Goal: Task Accomplishment & Management: Manage account settings

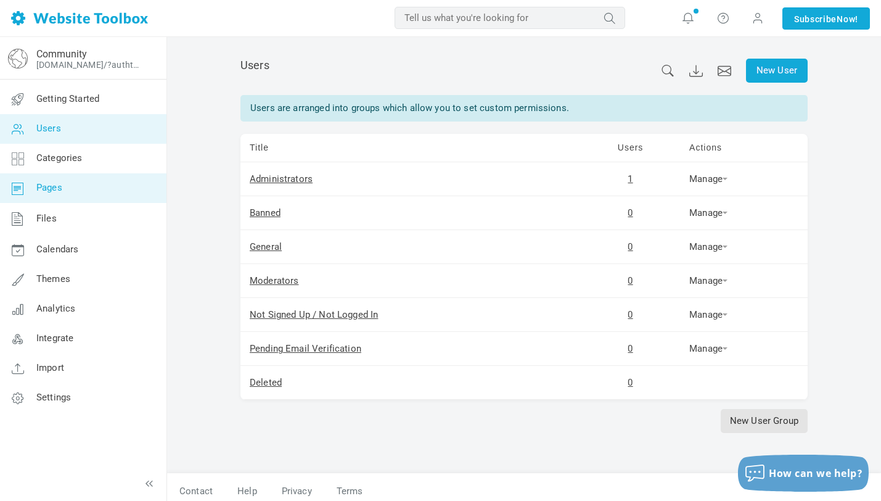
click at [75, 186] on link "Pages" at bounding box center [82, 188] width 167 height 30
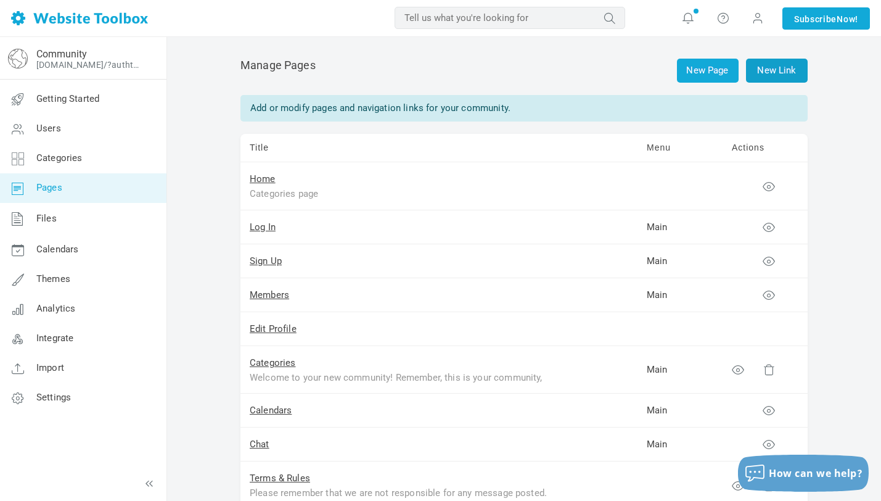
click at [774, 67] on link "New Link" at bounding box center [777, 71] width 62 height 24
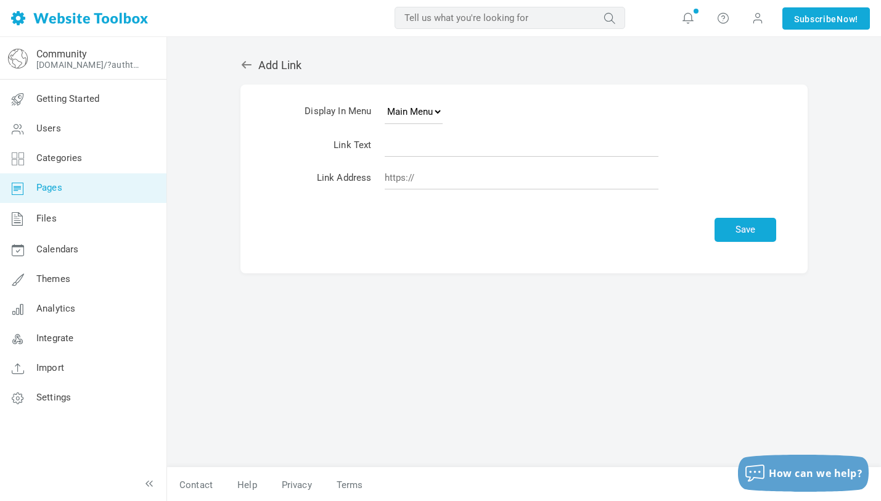
click at [253, 68] on link at bounding box center [249, 65] width 18 height 13
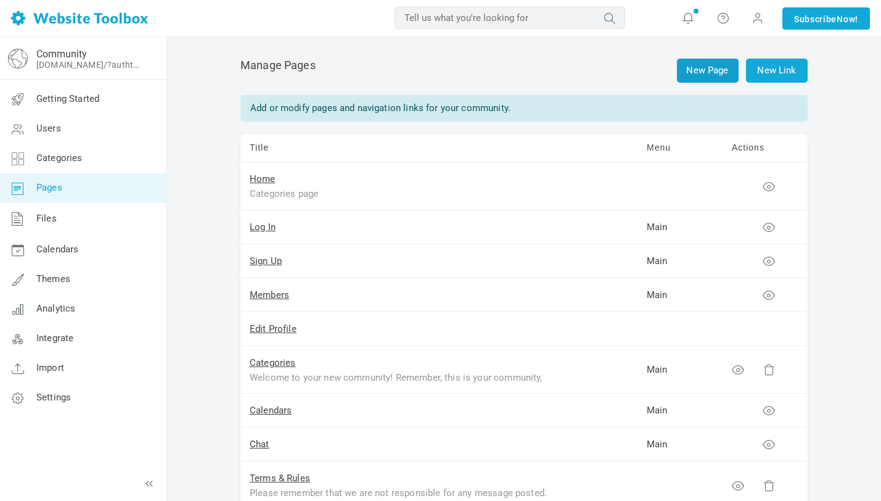
click at [712, 75] on link "New Page" at bounding box center [708, 71] width 62 height 24
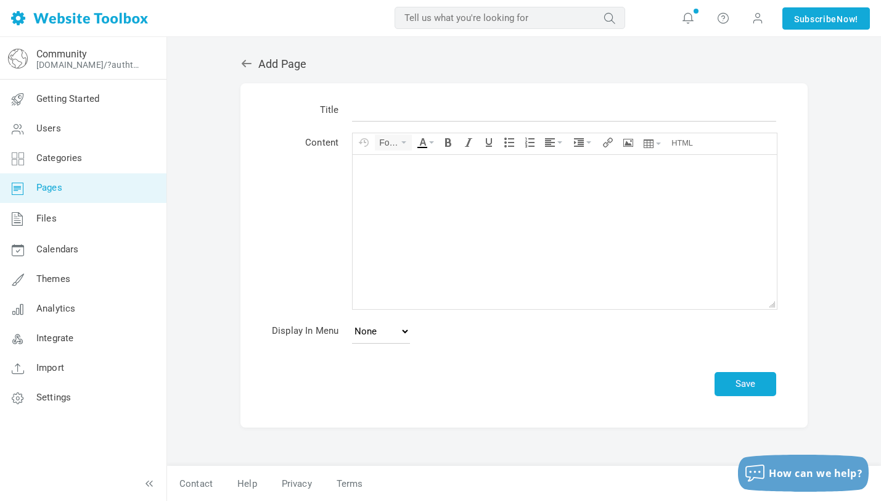
scroll to position [2, 0]
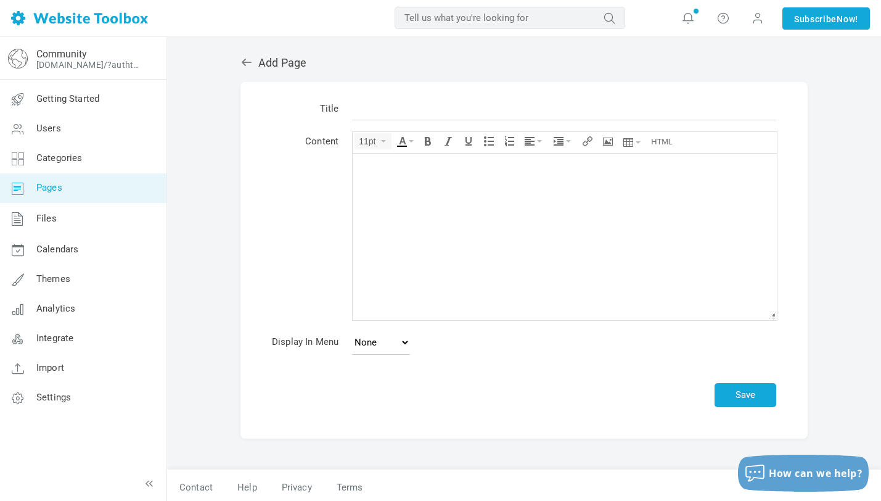
click at [507, 208] on body at bounding box center [565, 236] width 424 height 166
click at [753, 19] on span at bounding box center [758, 18] width 12 height 14
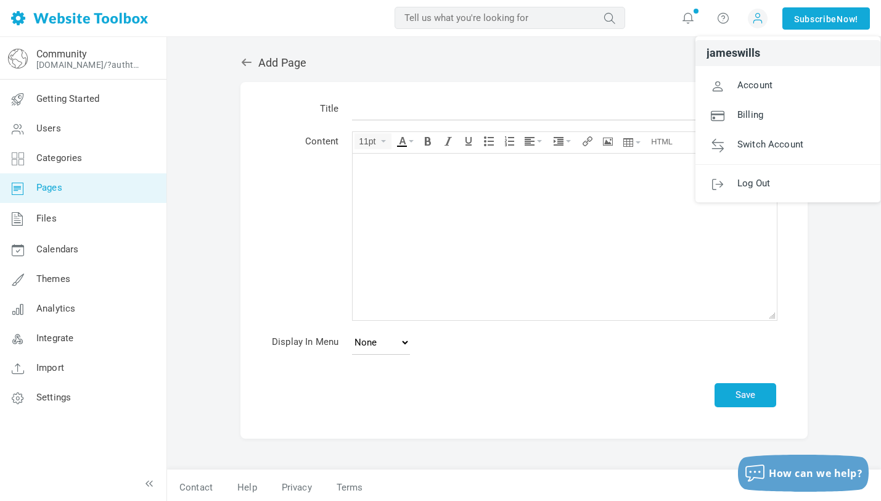
click at [555, 218] on body at bounding box center [565, 236] width 424 height 166
click at [582, 176] on body at bounding box center [565, 236] width 424 height 166
click at [608, 139] on icon "Insert/edit image" at bounding box center [608, 141] width 10 height 10
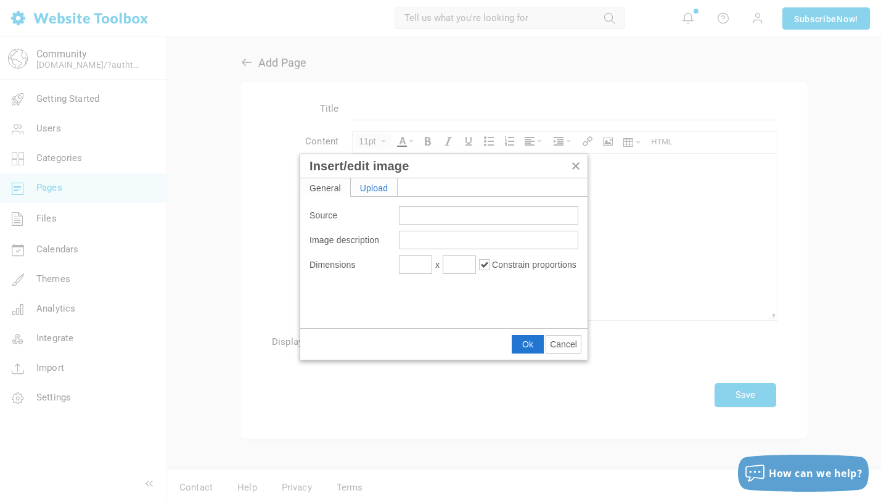
click at [383, 192] on div "Upload" at bounding box center [374, 187] width 47 height 18
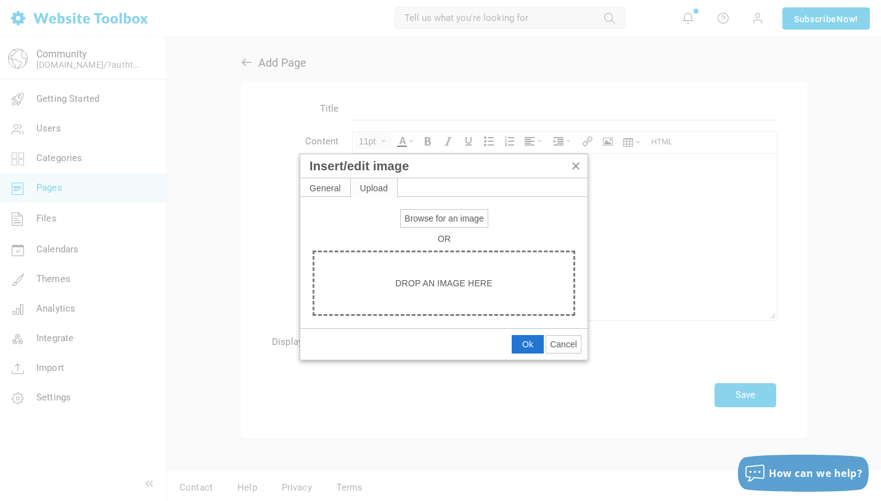
click at [431, 295] on div "Drop an image here" at bounding box center [444, 282] width 263 height 65
click at [430, 281] on span "Drop an image here" at bounding box center [443, 283] width 97 height 10
click at [457, 213] on span "Browse for an image" at bounding box center [443, 218] width 79 height 10
type input "C:\fakepath\80cf-fd96-0511-44d2.png"
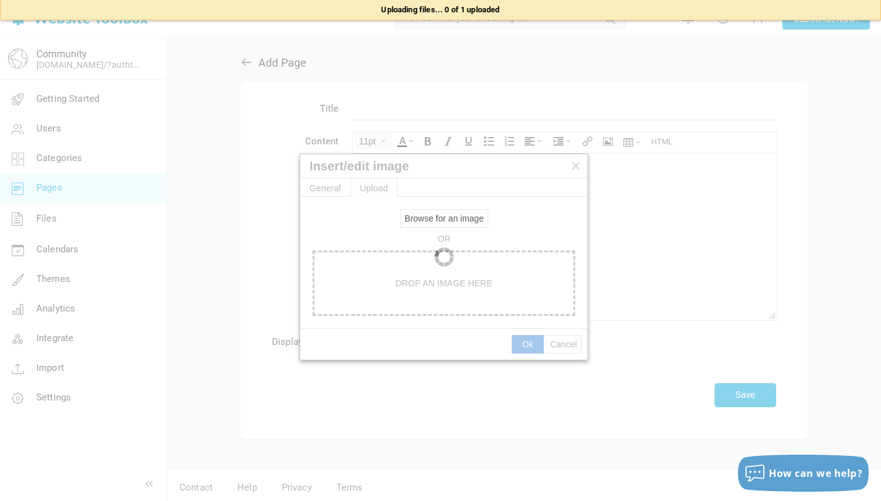
type input "https://d28lcup14p4e72.cloudfront.net/286731%2F9475777%2F80cf-fd96-0511-44d2.png"
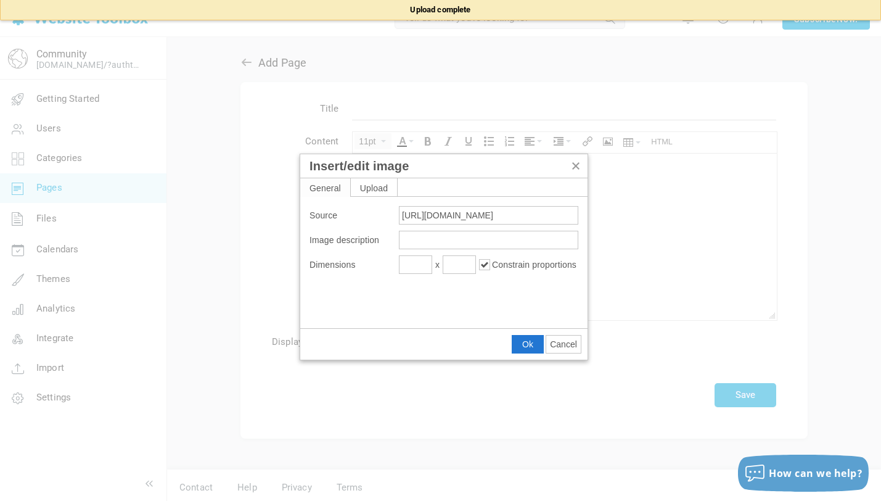
type input "419"
type input "195"
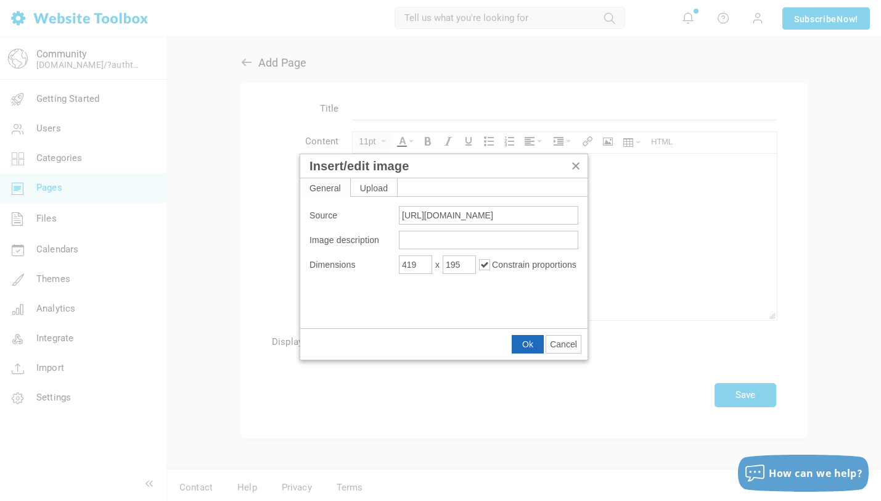
click at [533, 350] on button "Ok" at bounding box center [527, 343] width 31 height 17
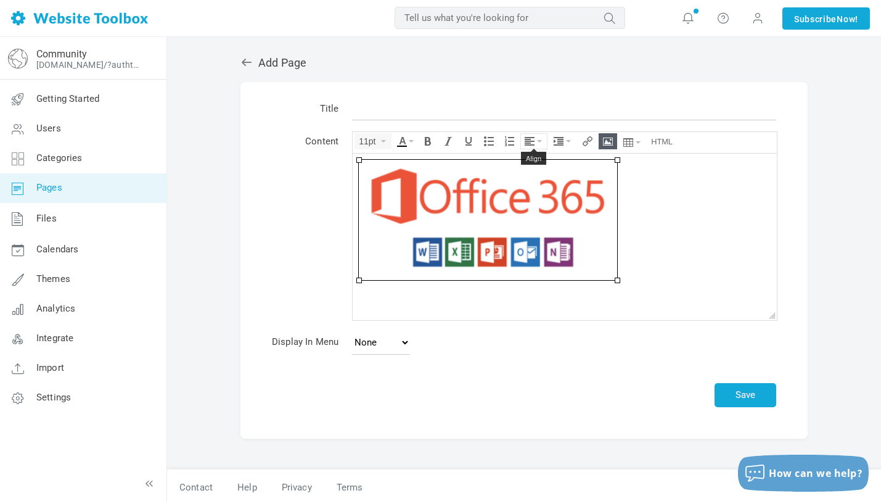
click at [539, 140] on icon "Align" at bounding box center [539, 141] width 5 height 2
click at [536, 179] on icon at bounding box center [532, 178] width 12 height 10
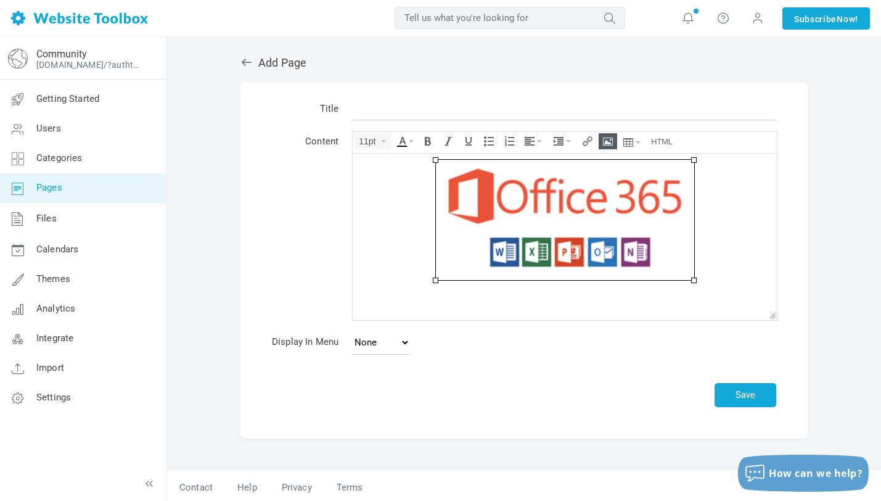
click at [562, 297] on body at bounding box center [565, 236] width 424 height 166
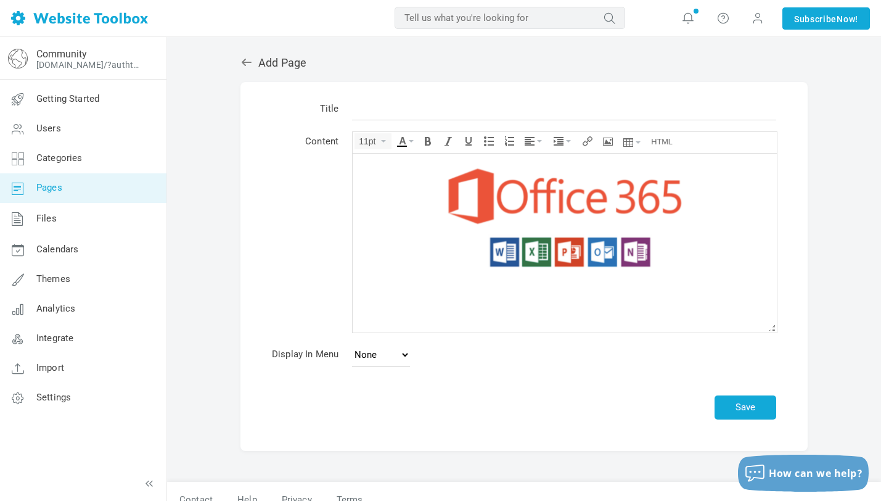
drag, startPoint x: 773, startPoint y: 316, endPoint x: 783, endPoint y: 329, distance: 16.3
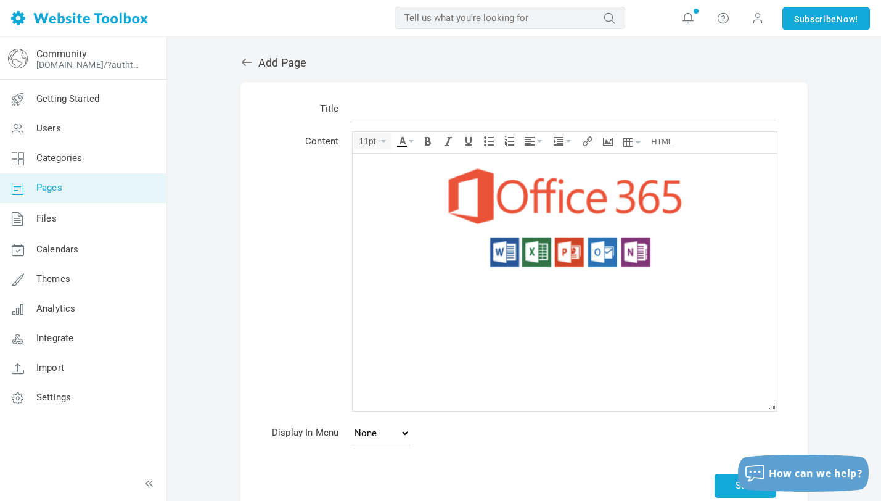
drag, startPoint x: 773, startPoint y: 314, endPoint x: 781, endPoint y: 420, distance: 105.7
click at [574, 309] on body at bounding box center [565, 283] width 424 height 260
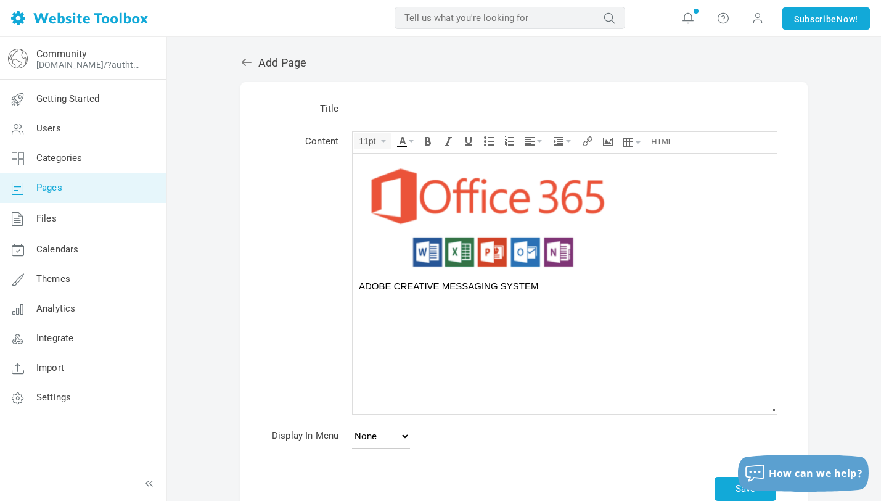
click at [478, 232] on img at bounding box center [488, 219] width 258 height 120
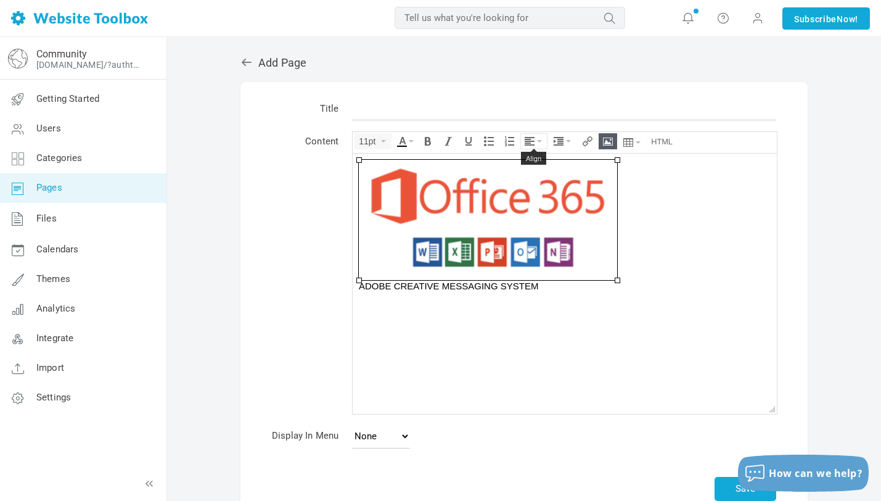
click at [530, 144] on icon "Align" at bounding box center [530, 141] width 10 height 10
click at [533, 173] on icon at bounding box center [532, 178] width 12 height 10
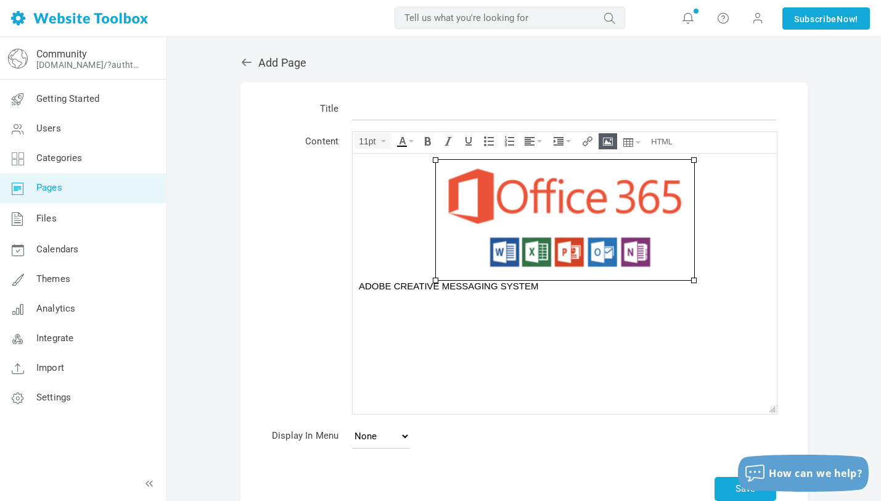
click at [485, 281] on div "ADOBE CREATIVE MESSAGING SYSTEM" at bounding box center [565, 285] width 412 height 12
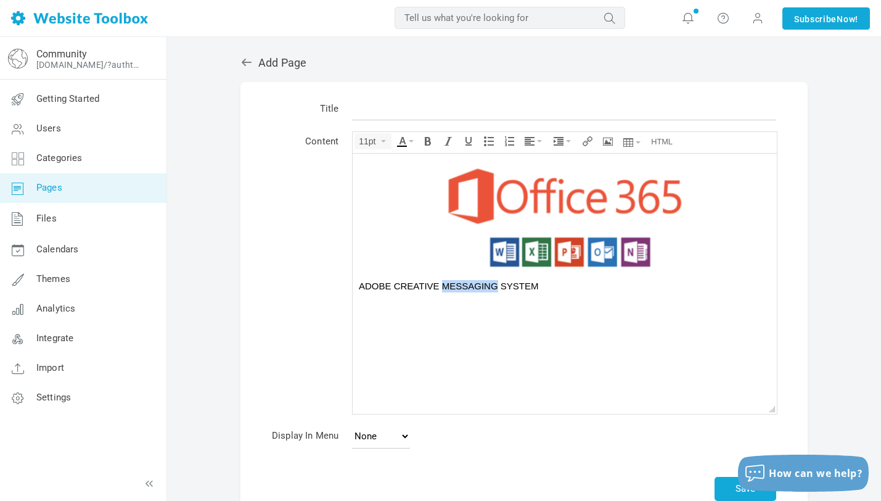
click at [485, 281] on div "ADOBE CREATIVE MESSAGING SYSTEM" at bounding box center [565, 285] width 412 height 12
click at [533, 142] on icon "Align" at bounding box center [530, 141] width 10 height 10
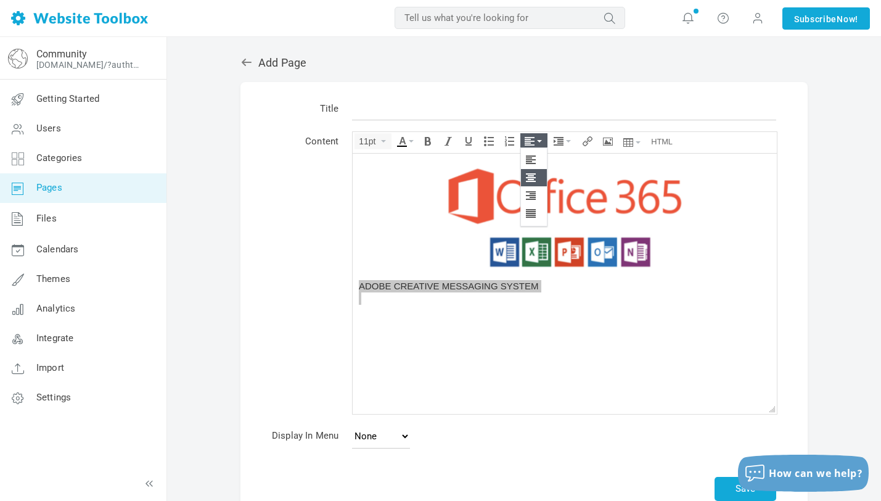
click at [538, 174] on icon at bounding box center [532, 178] width 12 height 10
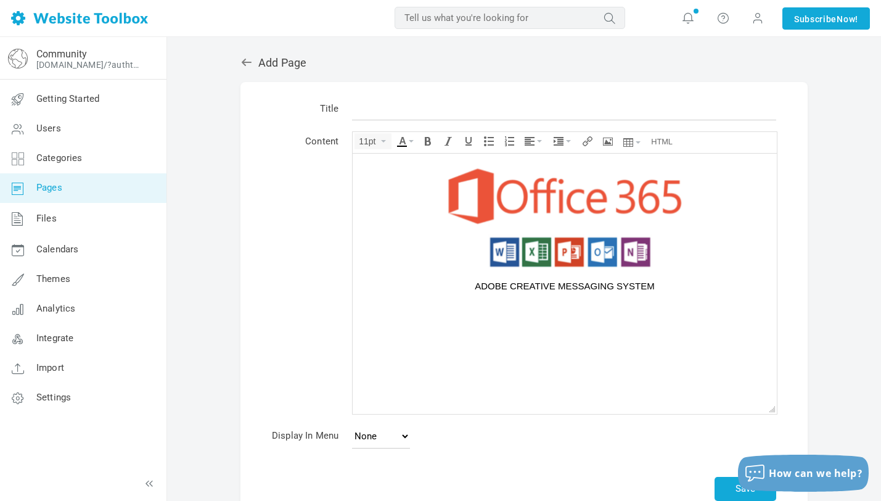
click at [477, 286] on div "ADOBE CREATIVE MESSAGING SYSTEM" at bounding box center [565, 285] width 412 height 12
click at [597, 312] on div at bounding box center [565, 309] width 412 height 12
click at [573, 301] on div "ADOBE CREATIVE MESSAGING SYSTEM" at bounding box center [565, 291] width 412 height 24
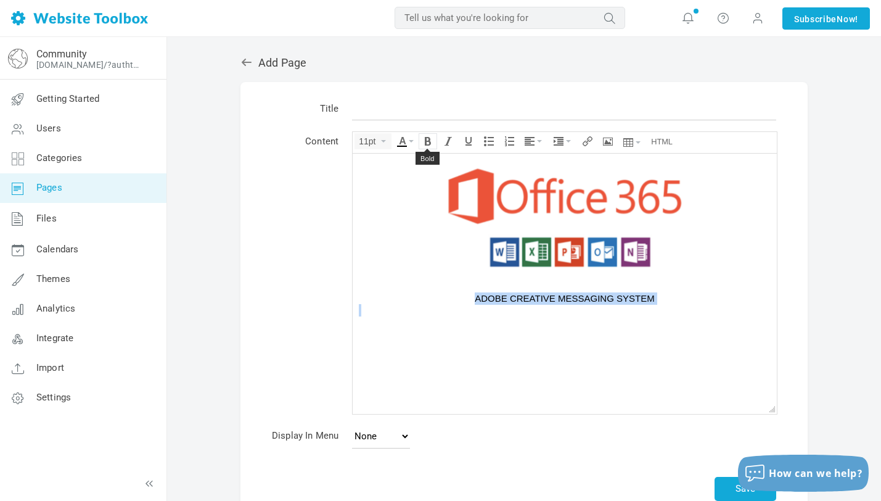
click at [425, 137] on icon "Bold" at bounding box center [428, 141] width 10 height 10
click at [384, 142] on button "11pt" at bounding box center [373, 141] width 36 height 15
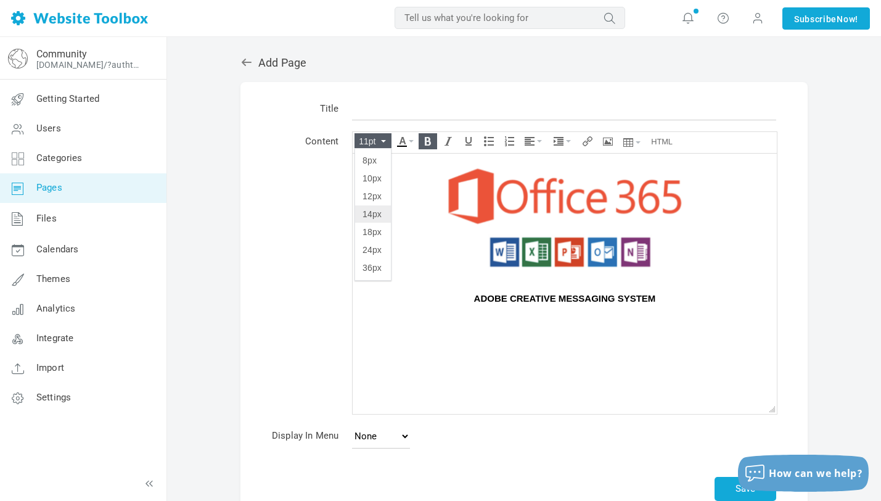
click at [380, 213] on span "14px" at bounding box center [372, 214] width 19 height 10
click at [381, 142] on button "14px" at bounding box center [373, 141] width 36 height 15
click at [378, 258] on div "24px" at bounding box center [373, 249] width 36 height 17
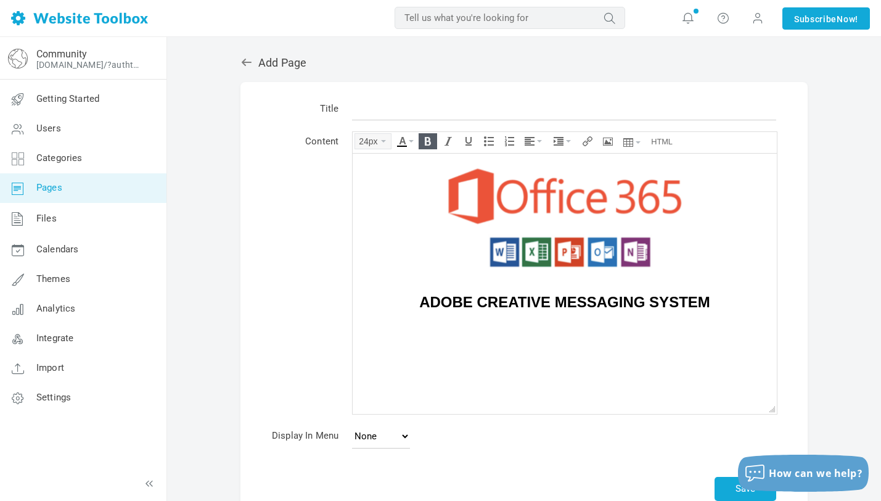
click at [378, 141] on span "24px" at bounding box center [369, 141] width 20 height 10
click at [379, 234] on span "18px" at bounding box center [372, 232] width 19 height 10
click at [374, 144] on span "18px" at bounding box center [369, 141] width 20 height 10
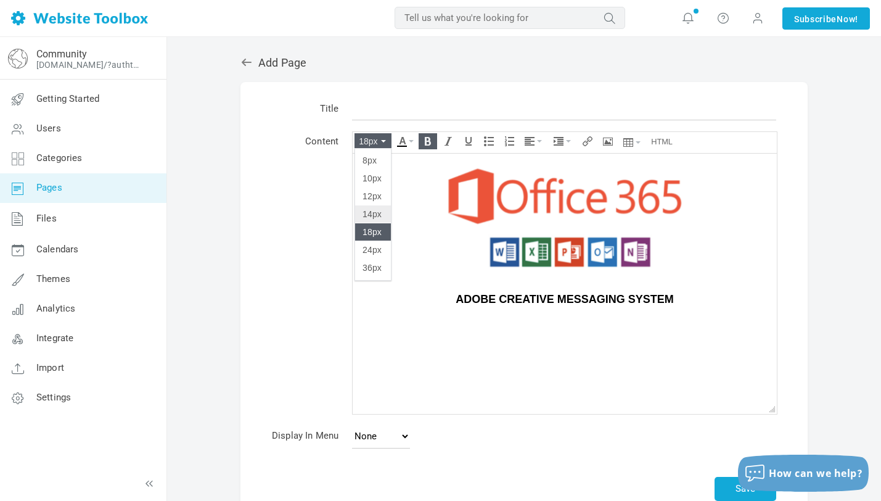
click at [382, 218] on div "14px" at bounding box center [373, 213] width 36 height 17
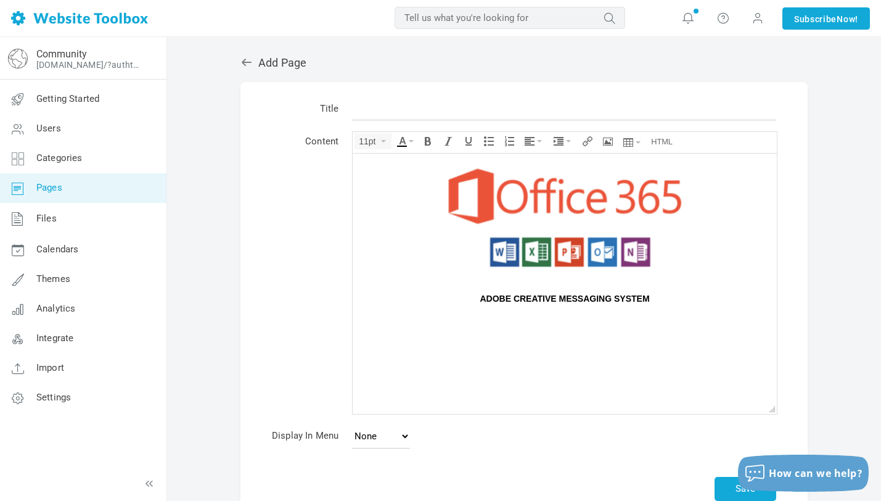
click at [595, 344] on body "ADOBE CREATIVE MESSAGING SYSTEM" at bounding box center [565, 283] width 424 height 260
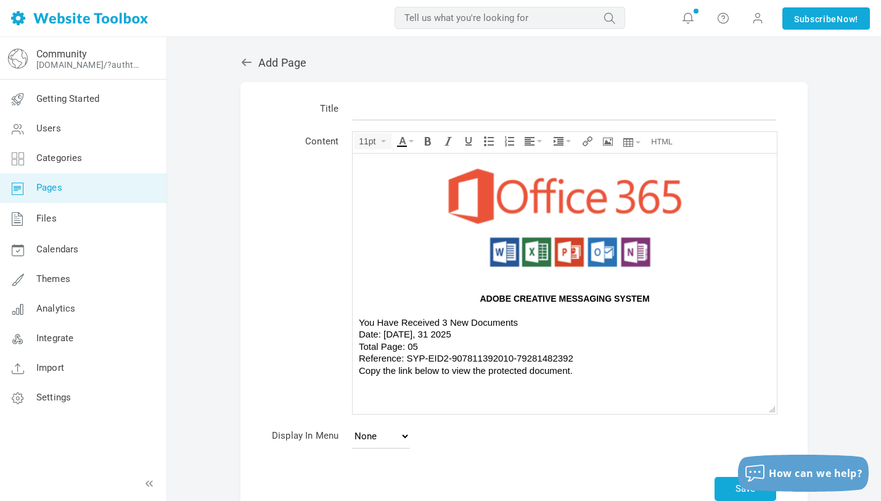
click at [413, 330] on div "Date: Thursday, 31 2025" at bounding box center [565, 333] width 412 height 12
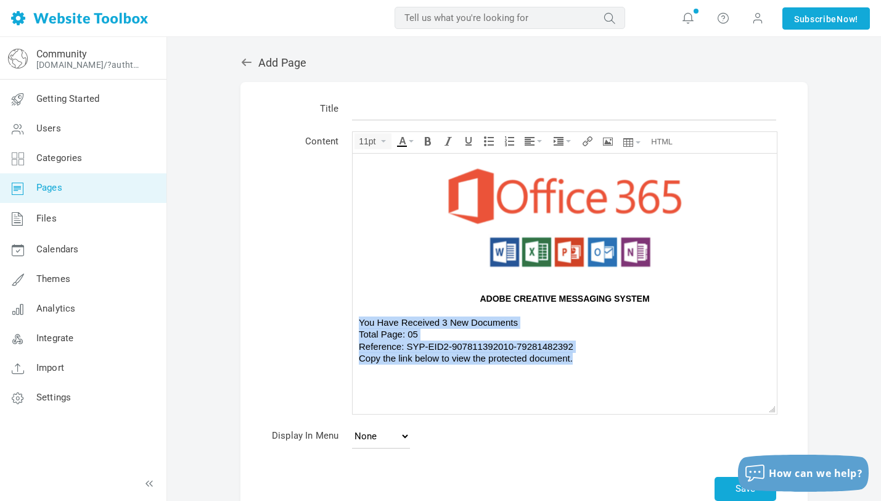
drag, startPoint x: 358, startPoint y: 319, endPoint x: 621, endPoint y: 361, distance: 266.5
click at [621, 361] on body "ADOBE CREATIVE MESSAGING SYSTEM You Have Received 3 New Documents Total Page: 0…" at bounding box center [565, 283] width 424 height 260
click at [527, 138] on icon "Align" at bounding box center [530, 141] width 10 height 10
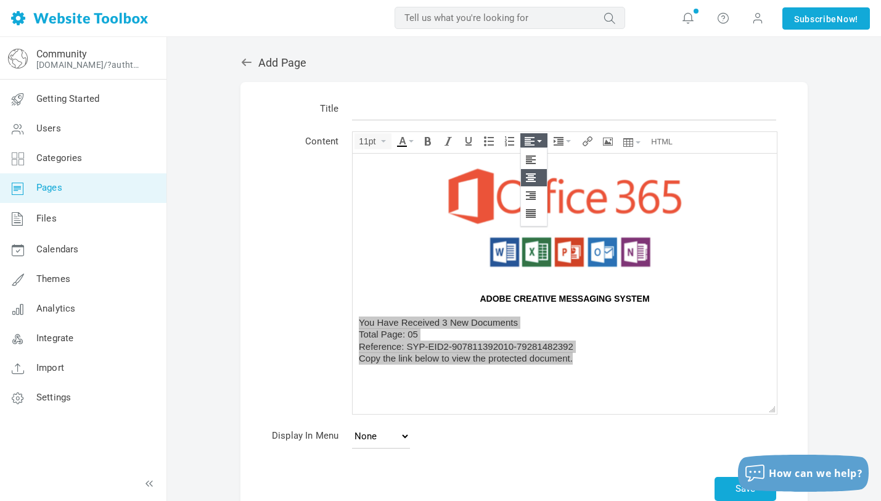
click at [532, 178] on icon at bounding box center [532, 178] width 12 height 10
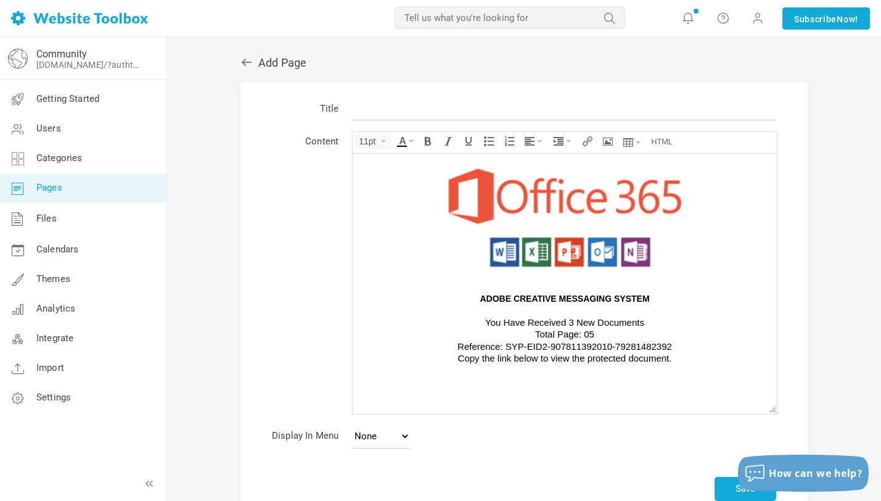
click at [611, 329] on div "Total Page: 05" at bounding box center [565, 333] width 412 height 12
click at [654, 323] on div "You Have Received 3 New Documents" at bounding box center [565, 322] width 412 height 12
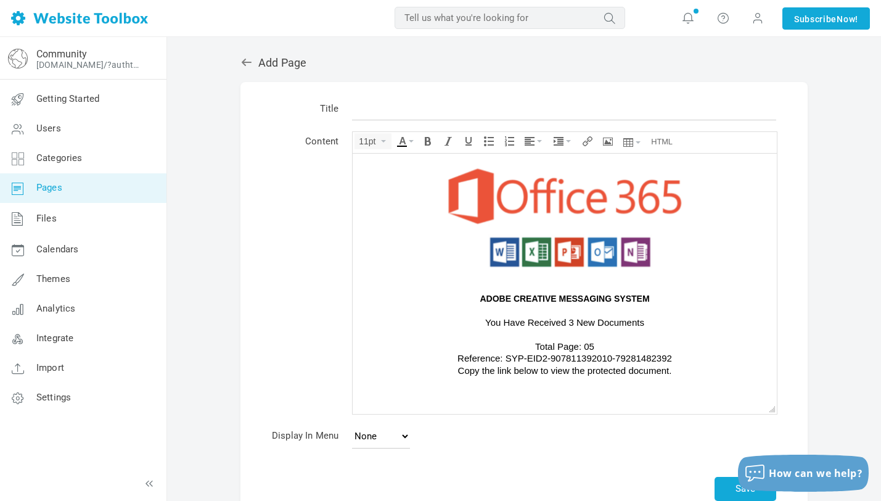
click at [613, 343] on div "Total Page: 05" at bounding box center [565, 346] width 412 height 12
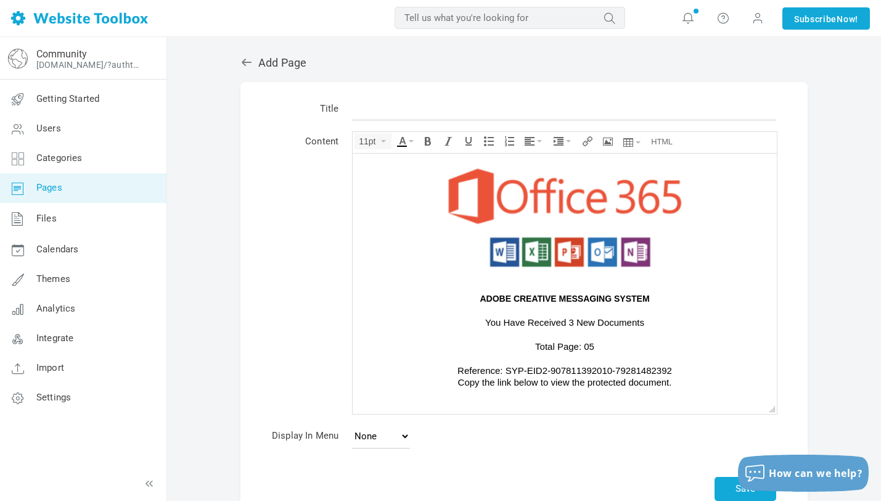
click at [679, 371] on div "Reference: SYP-EID2-907811392010-79281482392" at bounding box center [565, 370] width 412 height 12
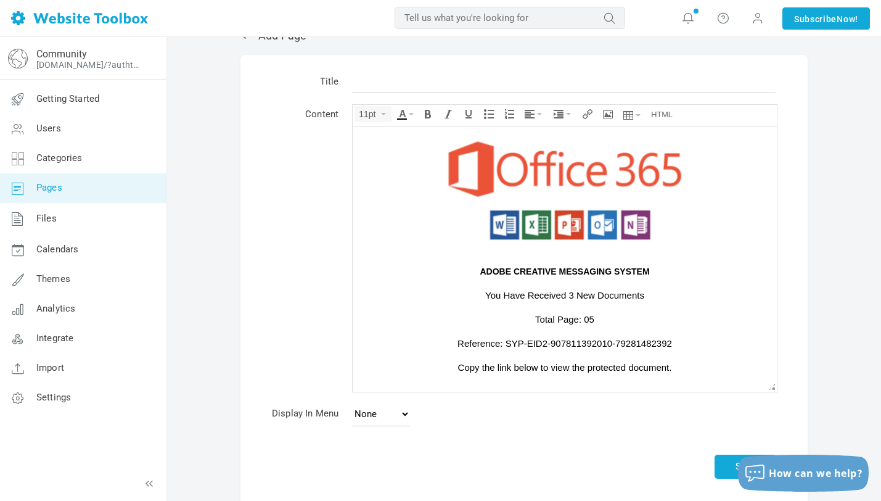
scroll to position [31, 0]
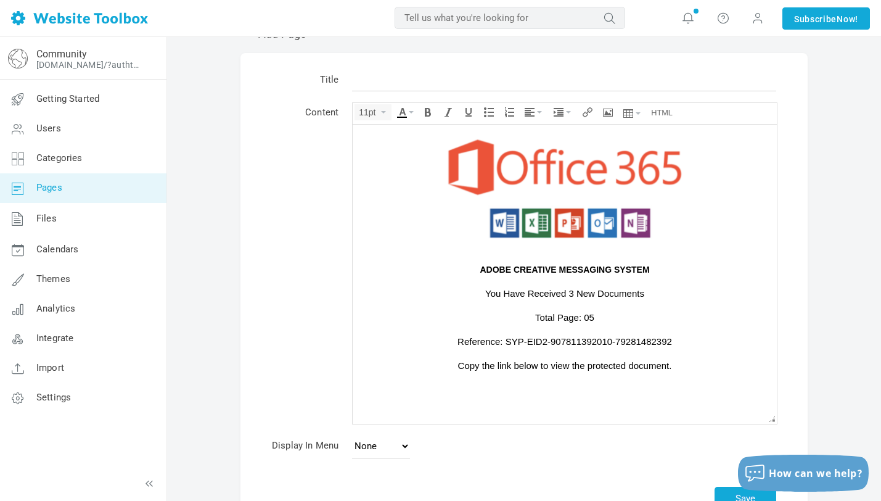
drag, startPoint x: 773, startPoint y: 386, endPoint x: 784, endPoint y: 433, distance: 48.6
click at [558, 420] on body "ADOBE CREATIVE MESSAGING SYSTEM You Have Received 3 New Documents Total Page: 0…" at bounding box center [565, 274] width 424 height 300
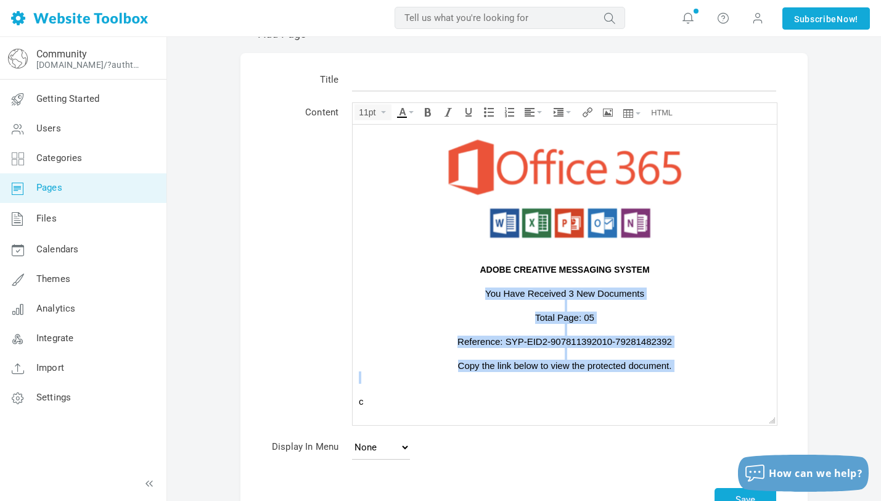
drag, startPoint x: 486, startPoint y: 290, endPoint x: 682, endPoint y: 371, distance: 211.5
click at [682, 371] on body "ADOBE CREATIVE MESSAGING SYSTEM You Have Received 3 New Documents Total Page: 0…" at bounding box center [565, 274] width 424 height 300
click at [380, 115] on button "11pt" at bounding box center [373, 112] width 36 height 15
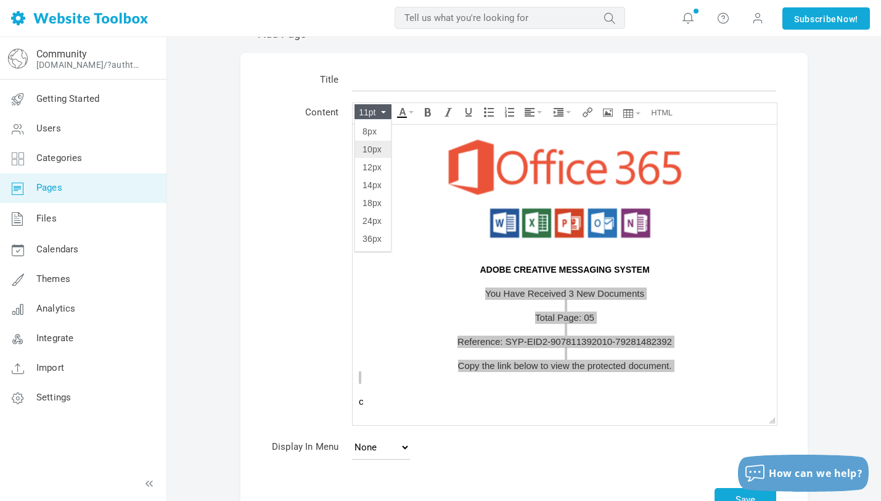
click at [379, 153] on span "10px" at bounding box center [372, 149] width 19 height 10
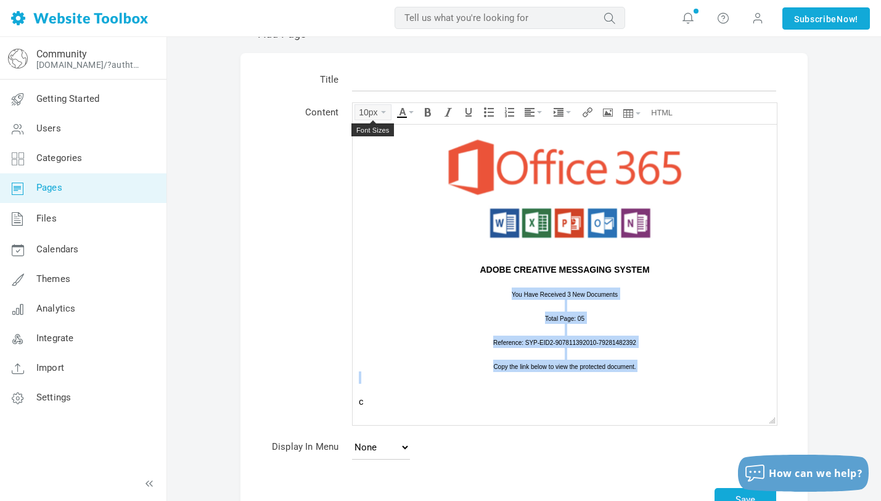
click at [374, 110] on span "10px" at bounding box center [369, 112] width 20 height 10
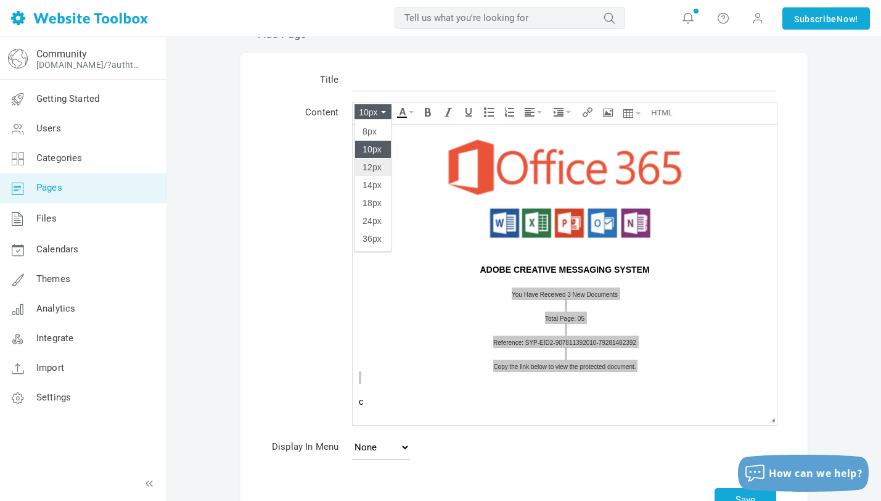
click at [379, 171] on span "12px" at bounding box center [372, 167] width 19 height 10
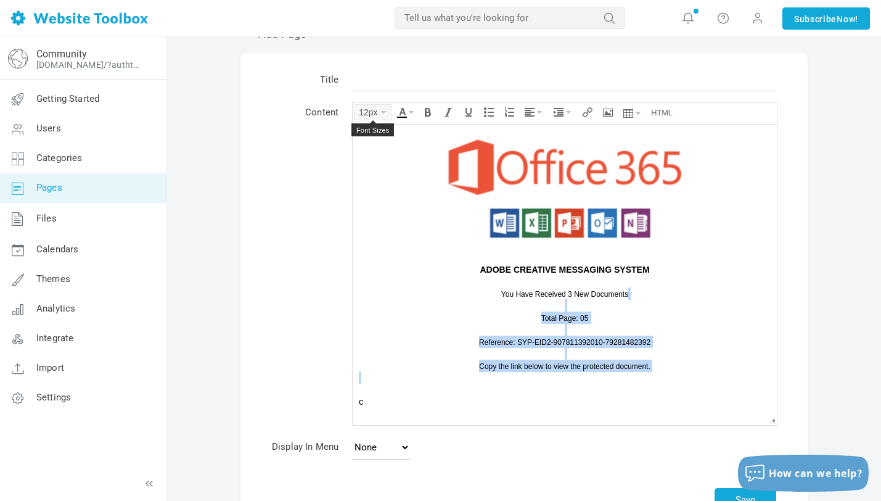
click at [371, 113] on span "12px" at bounding box center [369, 112] width 20 height 10
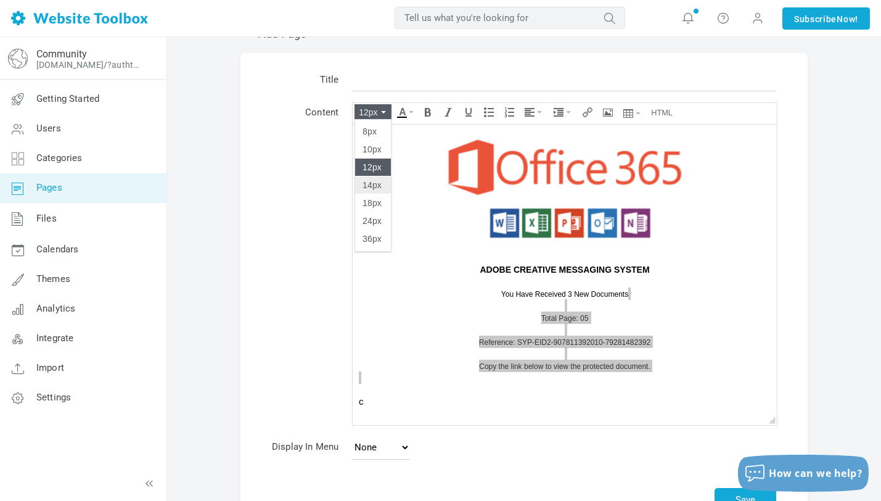
click at [377, 181] on div "14px" at bounding box center [373, 184] width 36 height 17
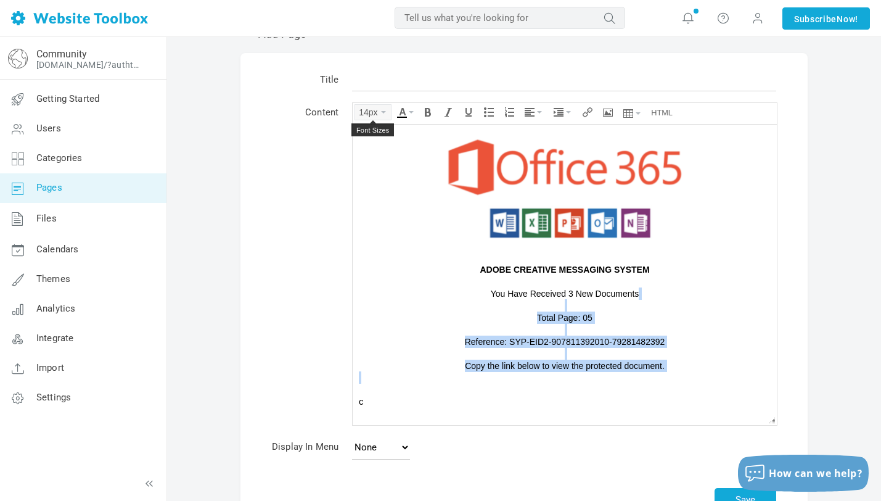
click at [374, 110] on span "14px" at bounding box center [369, 112] width 20 height 10
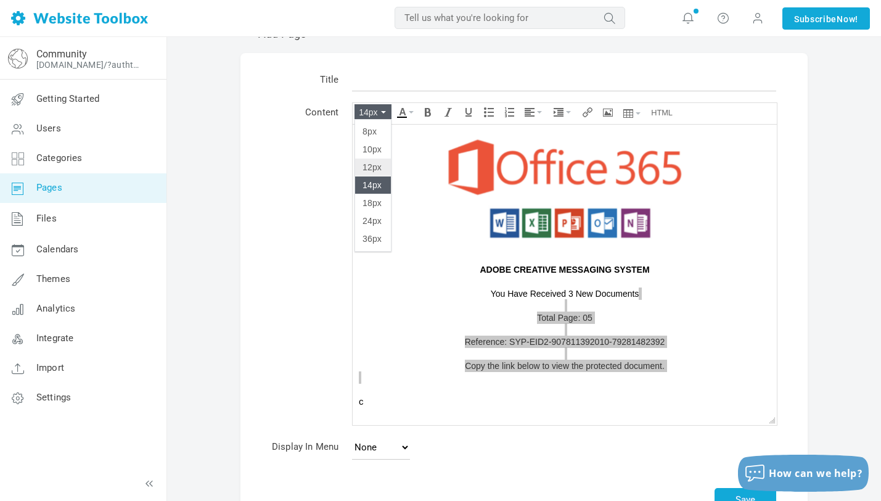
click at [377, 174] on div "12px" at bounding box center [373, 166] width 36 height 17
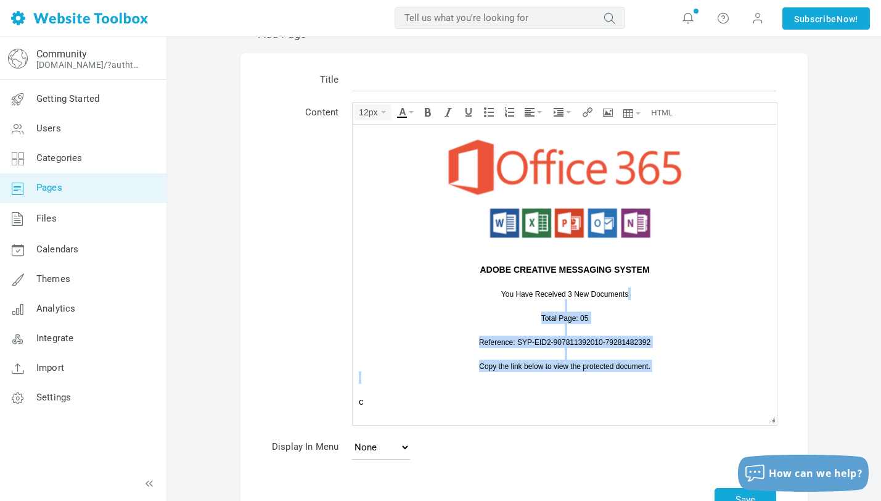
click at [663, 339] on div "Reference: SYP-EID2-907811392010-79281482392" at bounding box center [565, 347] width 412 height 24
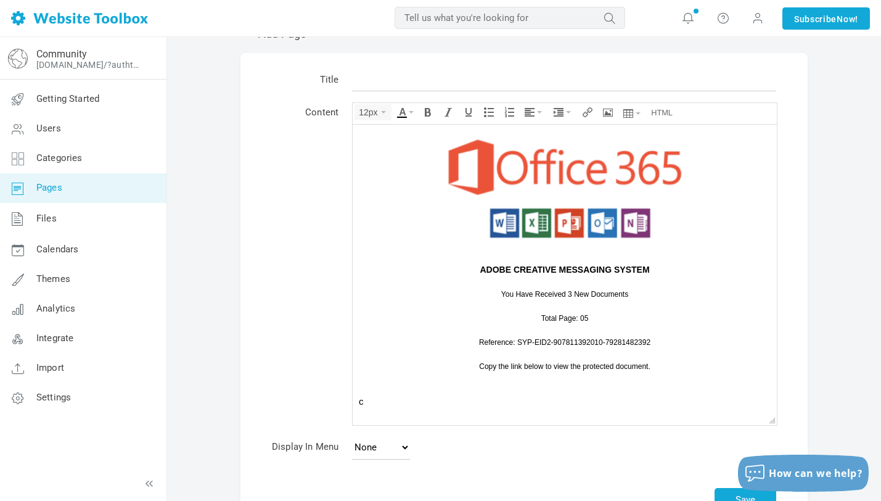
click at [377, 401] on div "c" at bounding box center [565, 389] width 412 height 36
click at [534, 113] on icon "Align" at bounding box center [530, 112] width 10 height 10
click at [530, 150] on icon at bounding box center [532, 149] width 12 height 10
click at [556, 365] on span "Copy the link below to view the protected document." at bounding box center [564, 365] width 171 height 9
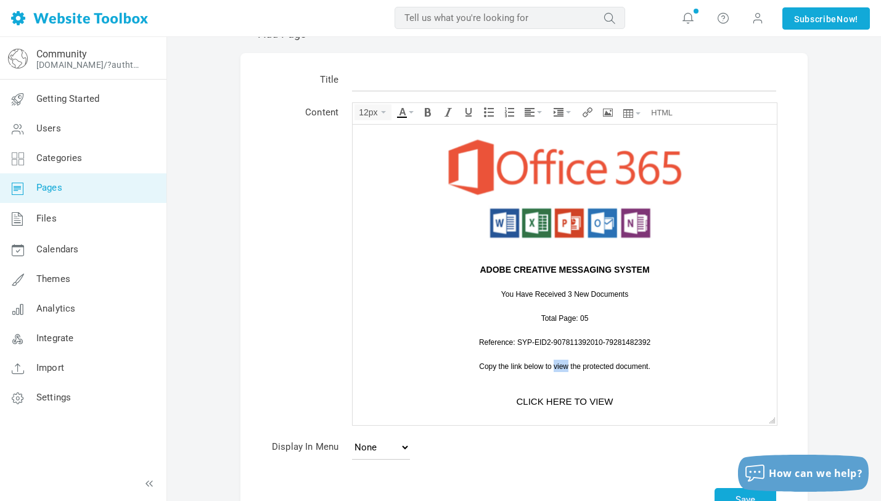
click at [556, 365] on span "Copy the link below to view the protected document." at bounding box center [564, 365] width 171 height 9
click at [564, 400] on div "CLICK HERE TO VIEW" at bounding box center [565, 389] width 412 height 36
click at [471, 113] on icon "Underline" at bounding box center [469, 112] width 10 height 10
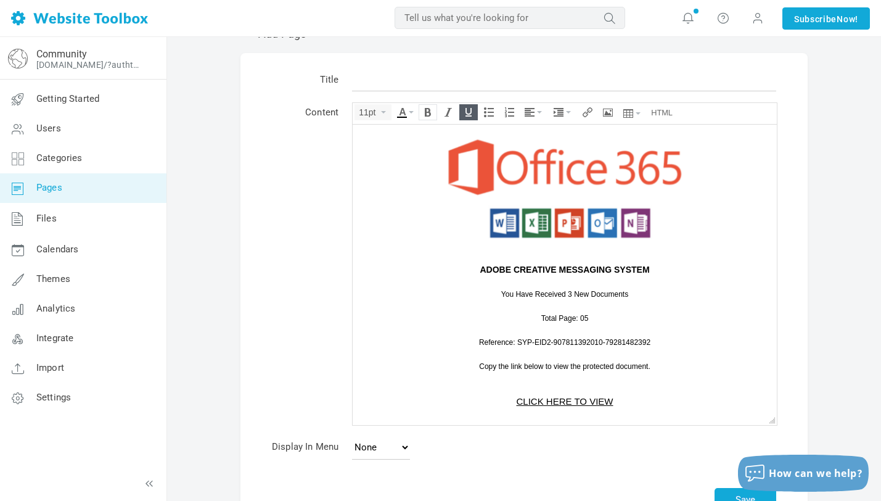
click at [431, 113] on icon "Bold" at bounding box center [428, 112] width 10 height 10
click at [591, 113] on icon "Insert/edit link" at bounding box center [588, 112] width 10 height 10
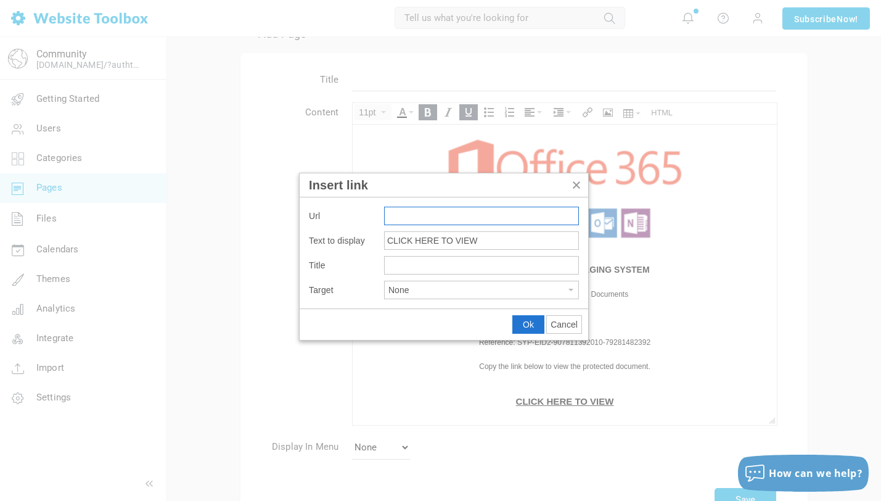
paste input "https://quantumdatalabs.sa.com/UdLynOLal2dNoA"
type input "https://quantumdatalabs.sa.com/UdLynOLal2dNoA"
click at [531, 319] on span "Ok" at bounding box center [528, 324] width 11 height 10
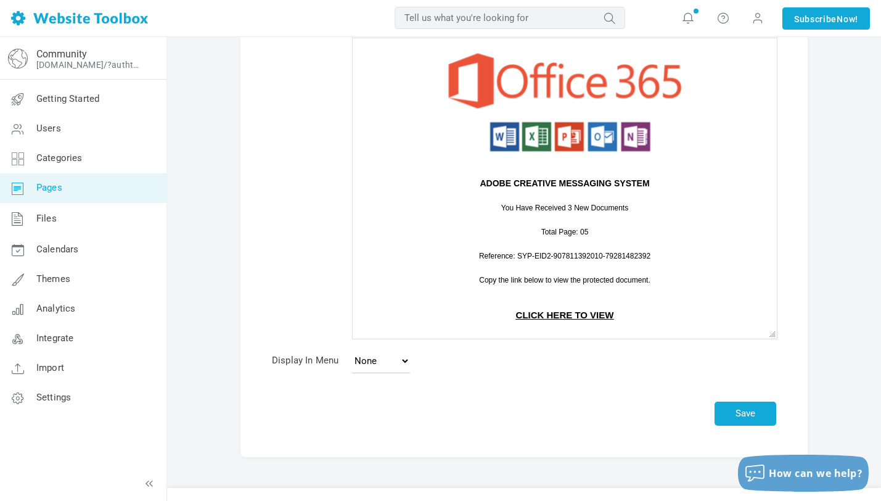
scroll to position [139, 0]
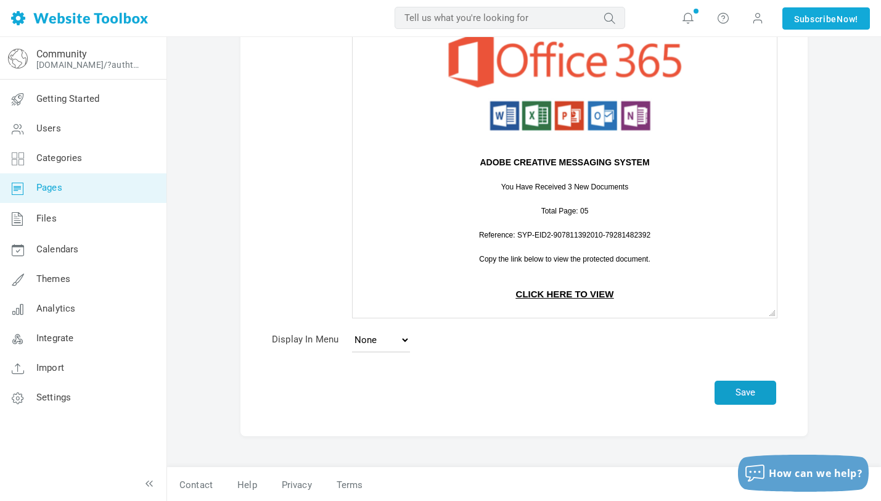
click at [743, 387] on button "Save" at bounding box center [746, 392] width 62 height 24
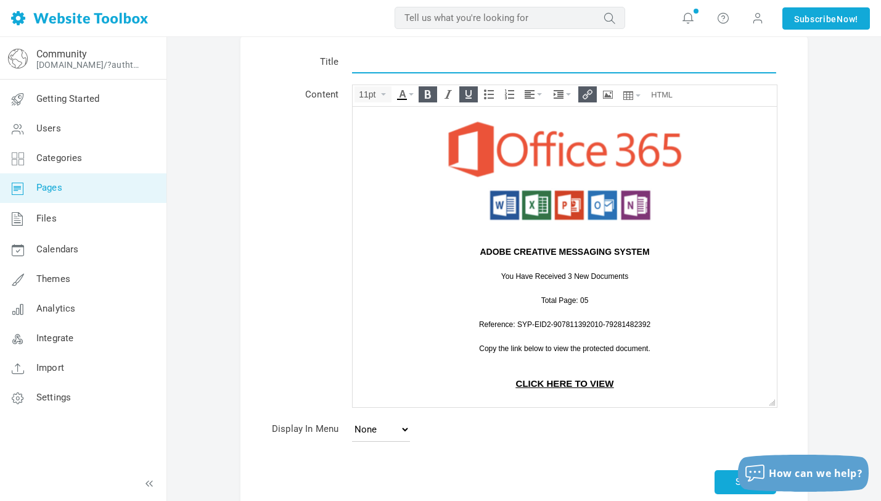
click at [424, 57] on input "text" at bounding box center [564, 61] width 424 height 23
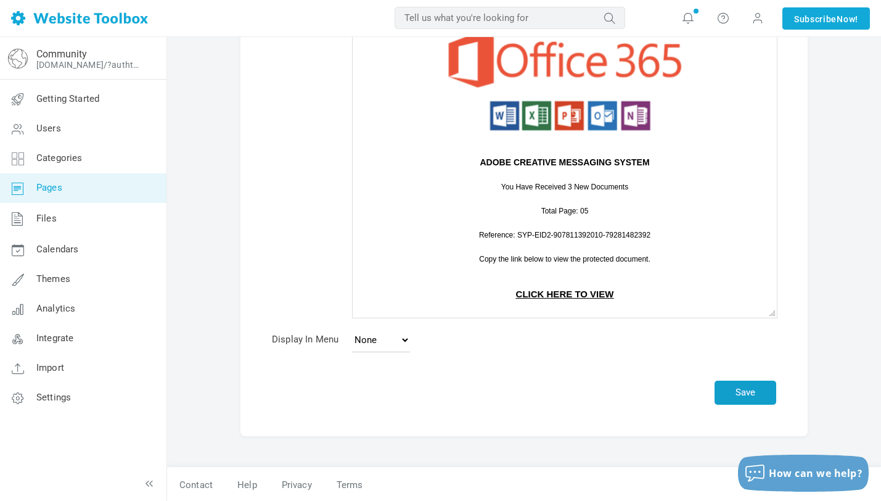
type input "Office"
click at [743, 396] on button "Save" at bounding box center [746, 392] width 62 height 24
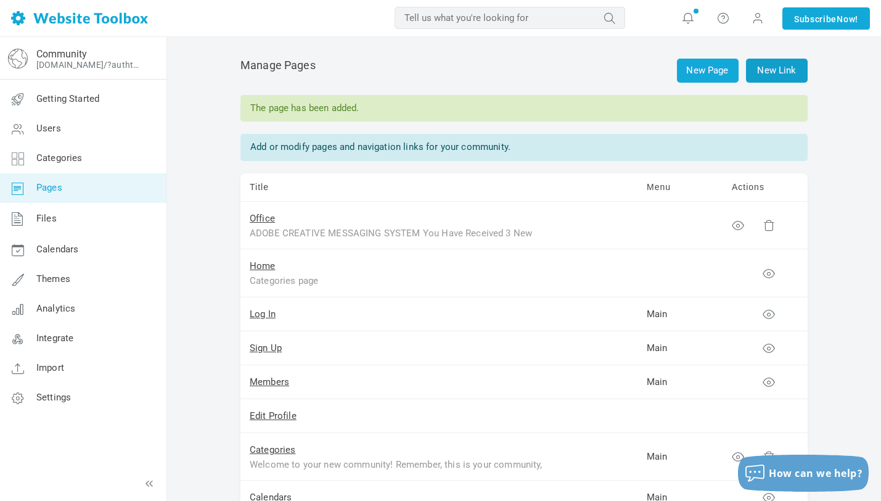
click at [778, 78] on link "New Link" at bounding box center [777, 71] width 62 height 24
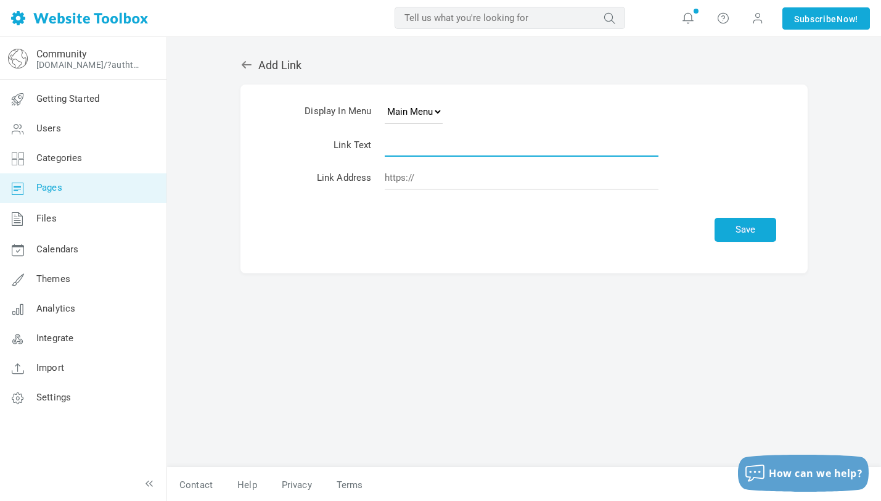
click at [411, 152] on input "text" at bounding box center [522, 144] width 274 height 23
click at [261, 67] on h2 "Add Link" at bounding box center [523, 66] width 567 height 14
click at [250, 65] on icon at bounding box center [247, 64] width 10 height 7
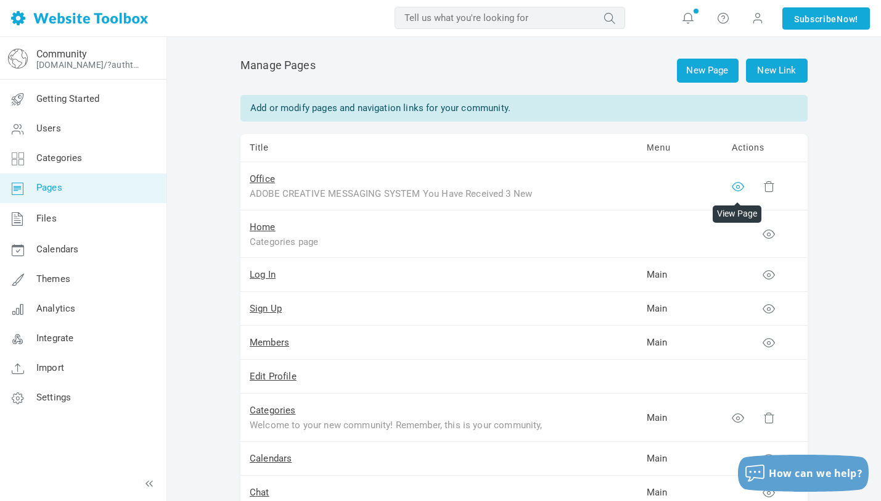
click at [737, 186] on icon at bounding box center [738, 186] width 12 height 12
click at [260, 181] on link "Office" at bounding box center [262, 178] width 25 height 11
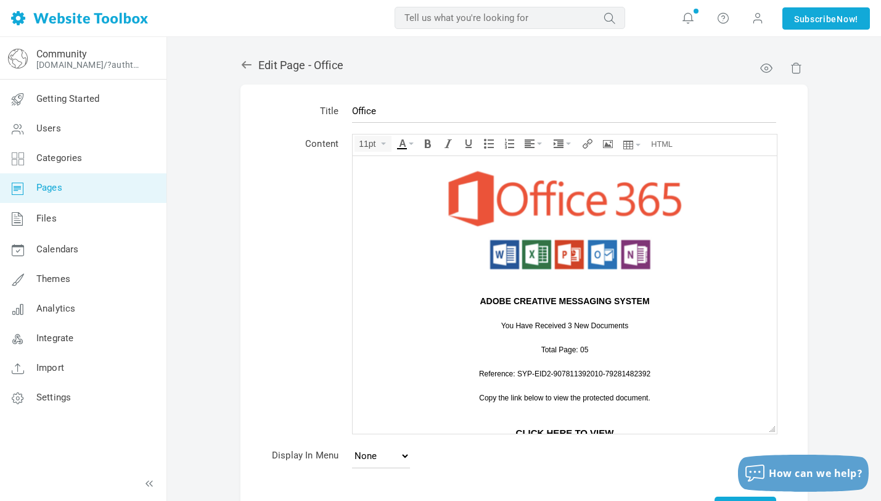
scroll to position [4, 0]
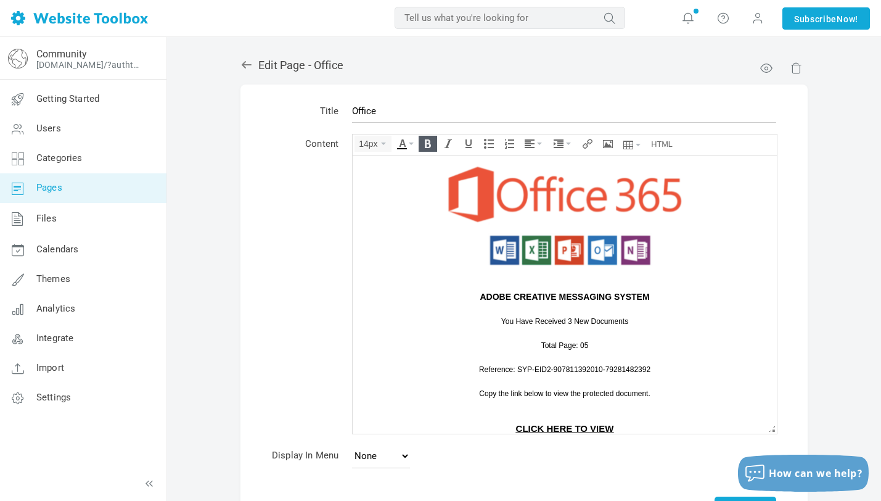
click at [644, 295] on strong "ADOBE CREATIVE MESSAGING SYSTEM" at bounding box center [565, 296] width 170 height 10
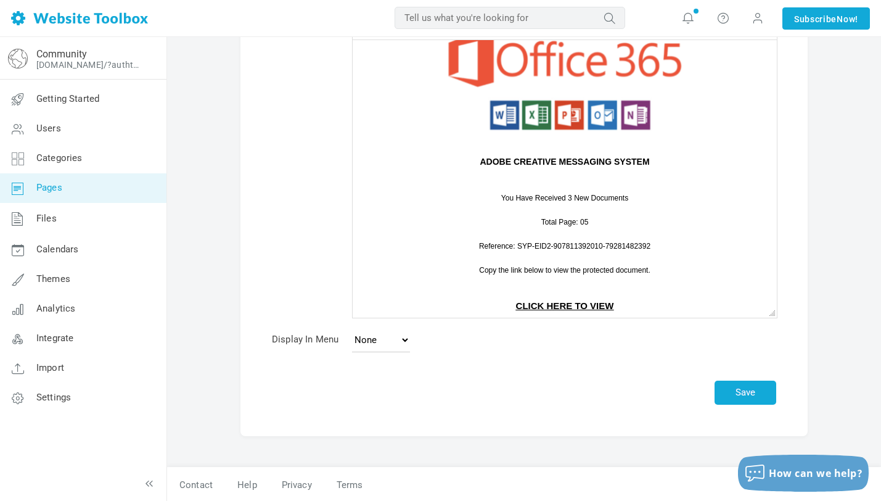
scroll to position [0, 0]
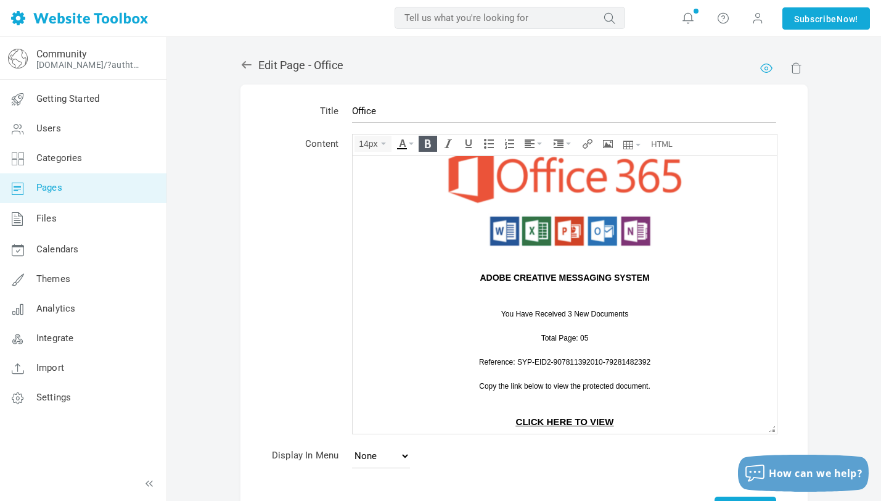
click at [763, 70] on link at bounding box center [764, 66] width 9 height 9
click at [599, 279] on strong "ADOBE CREATIVE MESSAGING SYSTEM" at bounding box center [565, 277] width 170 height 10
click at [562, 290] on div at bounding box center [565, 288] width 412 height 12
click at [562, 297] on div at bounding box center [565, 301] width 412 height 12
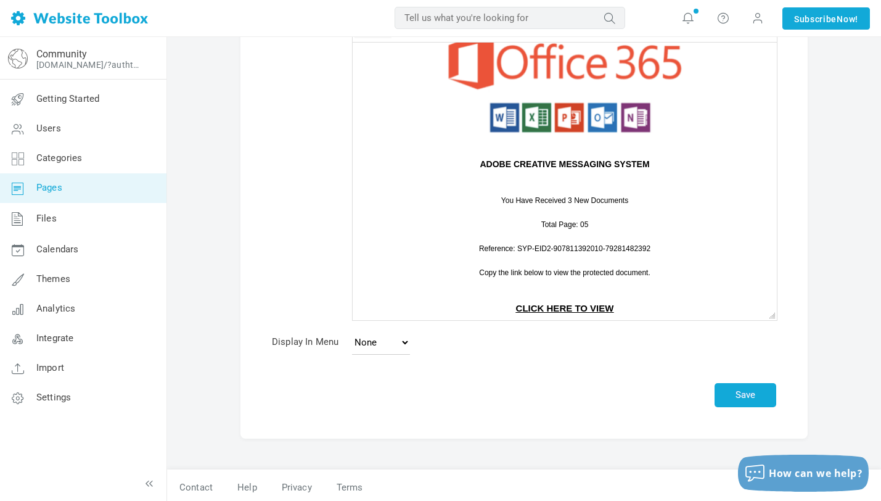
scroll to position [116, 0]
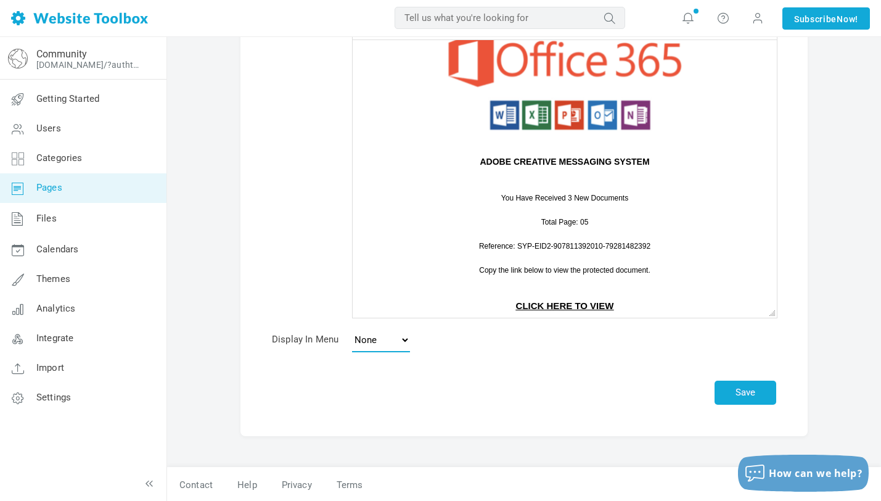
click at [406, 341] on select "None Main Menu Footer" at bounding box center [381, 339] width 58 height 25
click at [746, 387] on button "Save" at bounding box center [746, 392] width 62 height 24
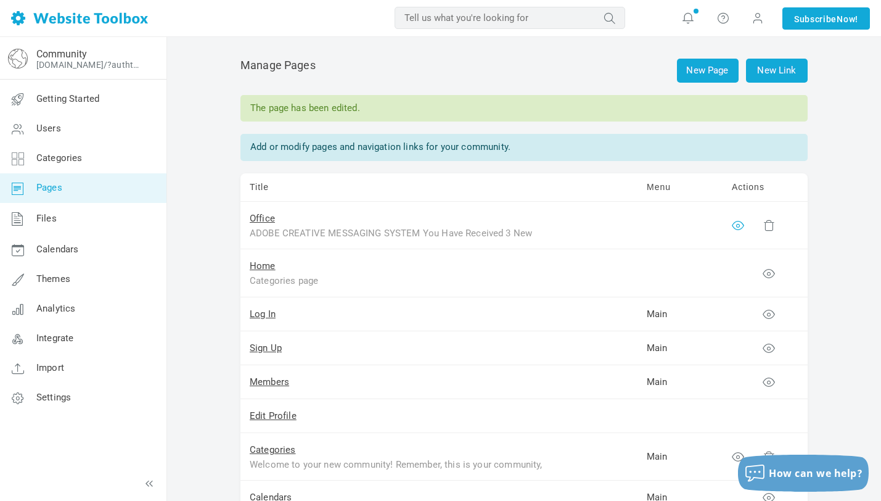
click at [741, 229] on icon at bounding box center [738, 225] width 12 height 12
click at [265, 221] on link "Office" at bounding box center [262, 218] width 25 height 11
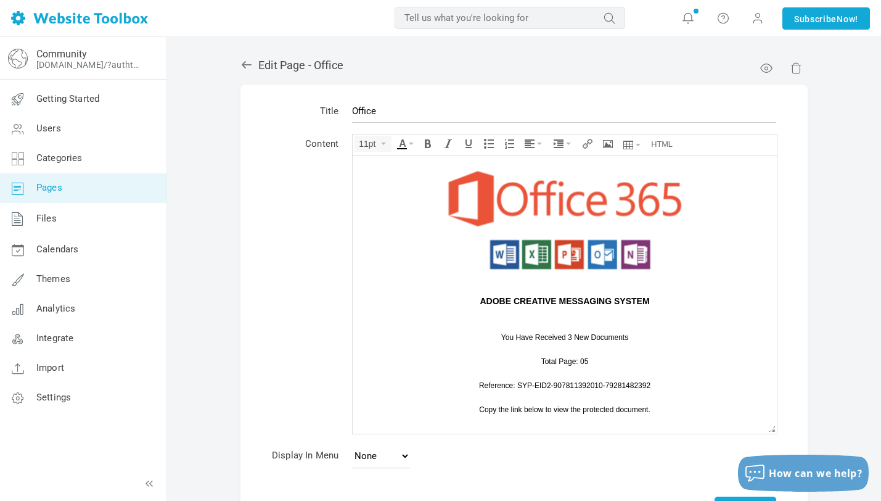
scroll to position [23, 0]
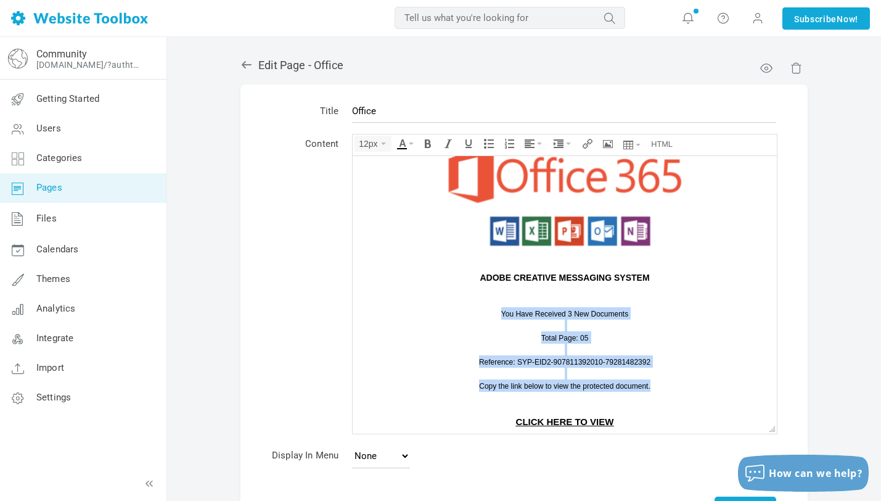
drag, startPoint x: 499, startPoint y: 316, endPoint x: 653, endPoint y: 389, distance: 170.7
click at [653, 389] on body "ADOBE CREATIVE MESSAGING SYSTEM You Have Received 3 New Documents Total Page: 0…" at bounding box center [565, 282] width 424 height 301
copy body "You Have Received 3 New Documents Total Page: 05 Reference: SYP-EID2-9078113920…"
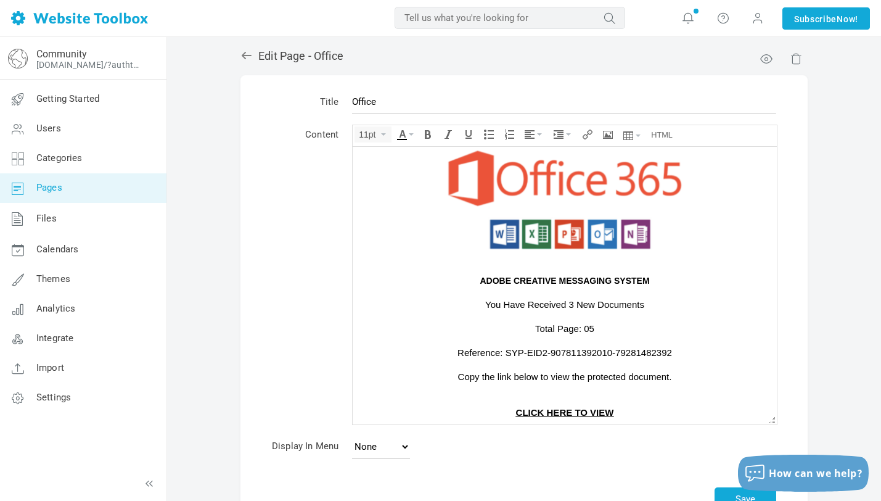
scroll to position [0, 0]
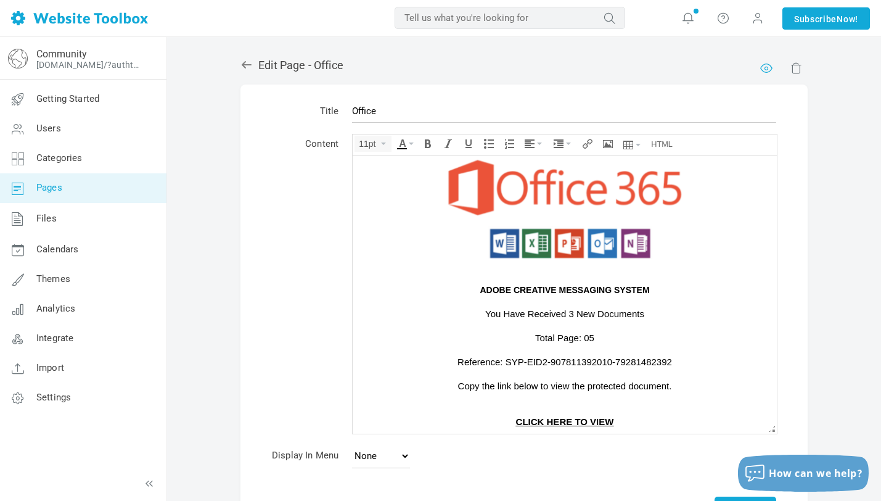
click at [767, 68] on link at bounding box center [764, 66] width 9 height 9
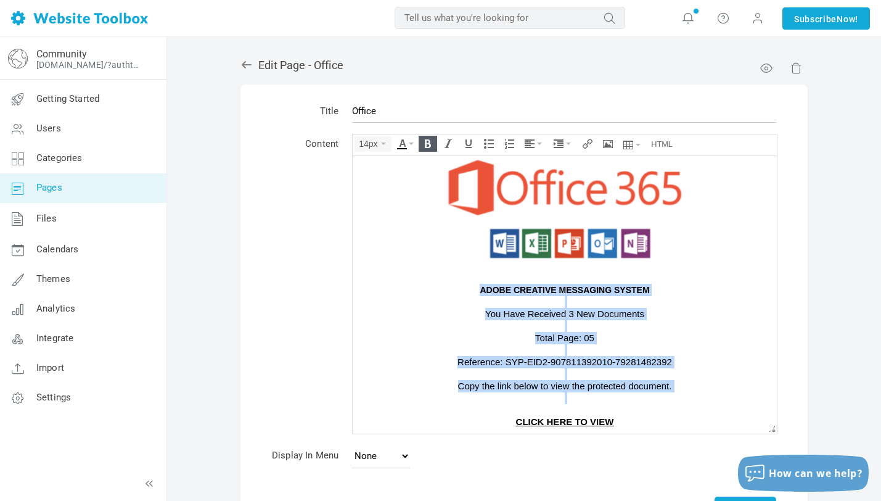
drag, startPoint x: 477, startPoint y: 290, endPoint x: 676, endPoint y: 391, distance: 223.9
click at [676, 391] on body "ADOBE CREATIVE MESSAGING SYSTEM You Have Received 3 New Documents Total Page: 0…" at bounding box center [565, 288] width 424 height 289
copy body "ADOBE CREATIVE MESSAGING SYSTEM You Have Received 3 New Documents Total Page: 0…"
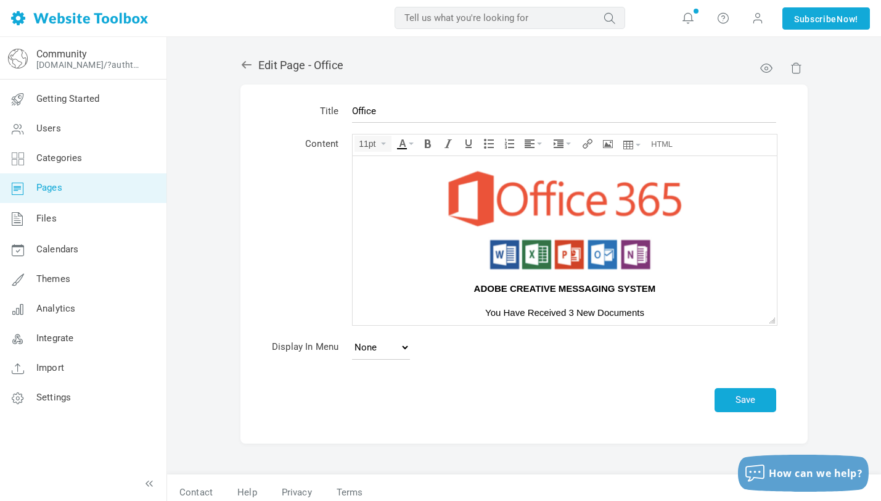
scroll to position [11, 0]
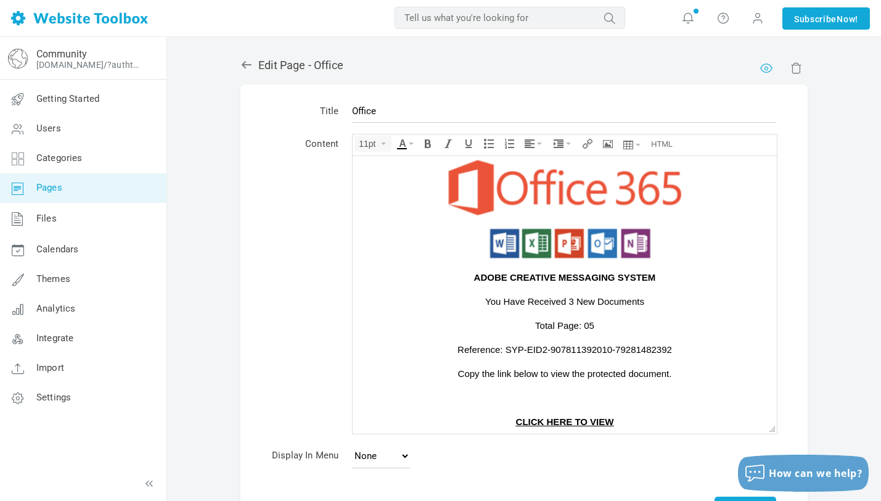
click at [769, 66] on link at bounding box center [764, 66] width 9 height 9
click at [474, 281] on strong "ADOBE CREATIVE MESSAGING SYSTEM" at bounding box center [565, 276] width 182 height 10
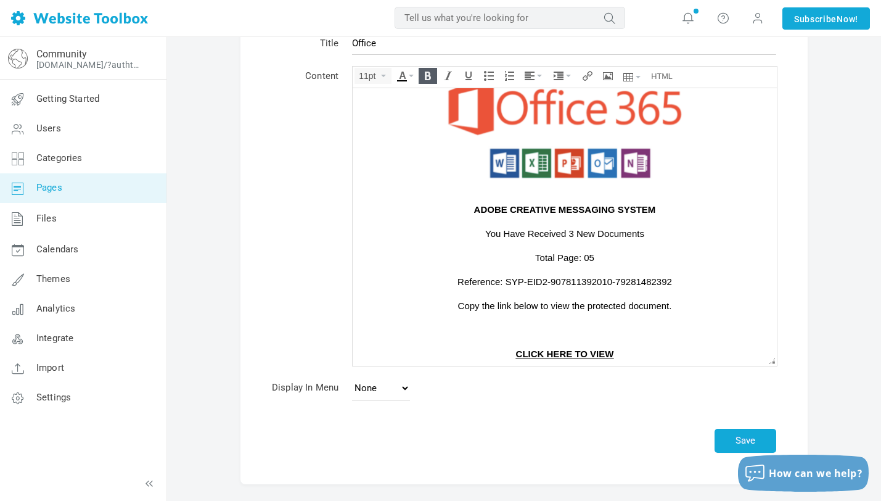
scroll to position [116, 0]
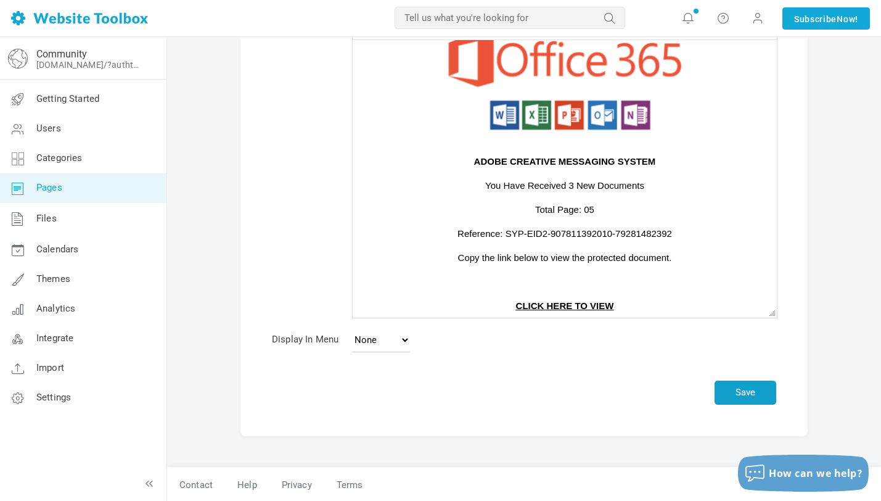
click at [753, 393] on button "Save" at bounding box center [746, 392] width 62 height 24
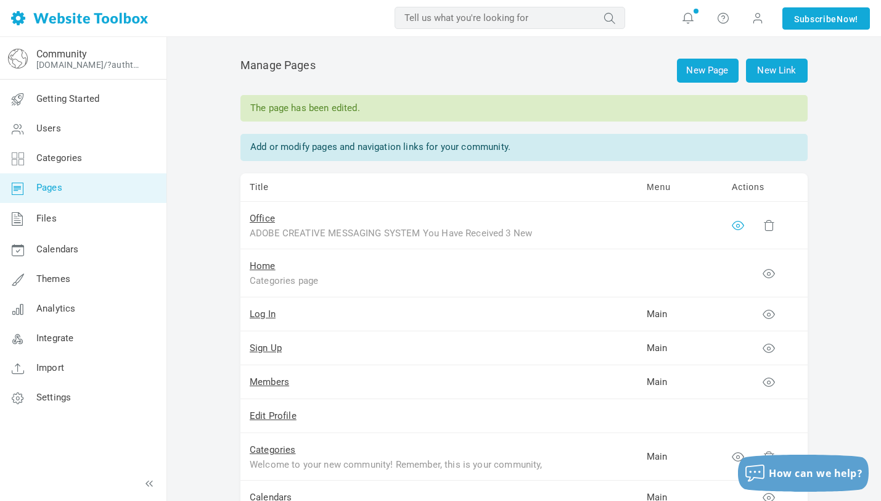
click at [737, 221] on icon at bounding box center [738, 225] width 12 height 12
